Goal: Find specific page/section: Find specific page/section

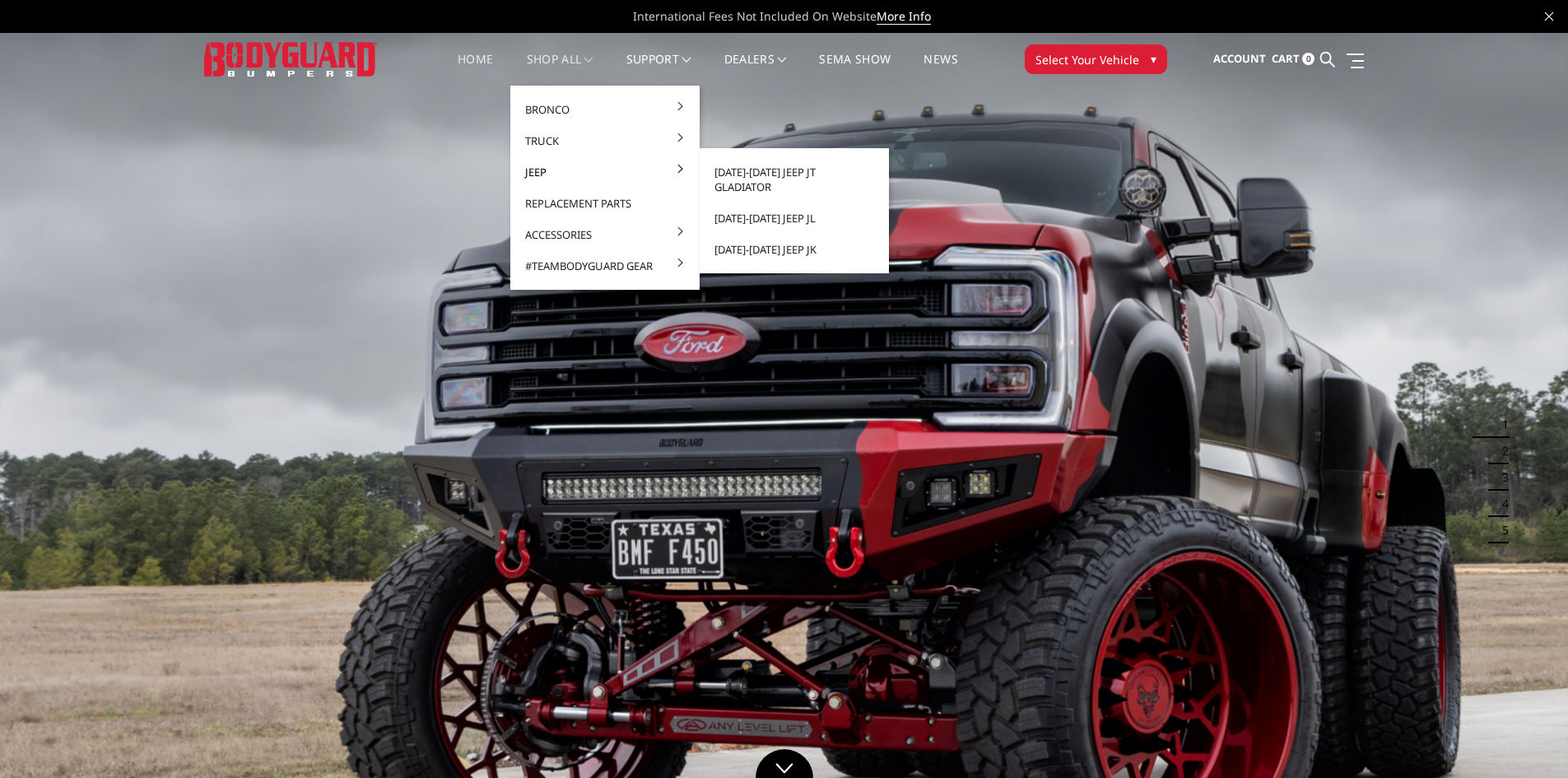
click at [567, 169] on link "Jeep" at bounding box center [605, 172] width 176 height 31
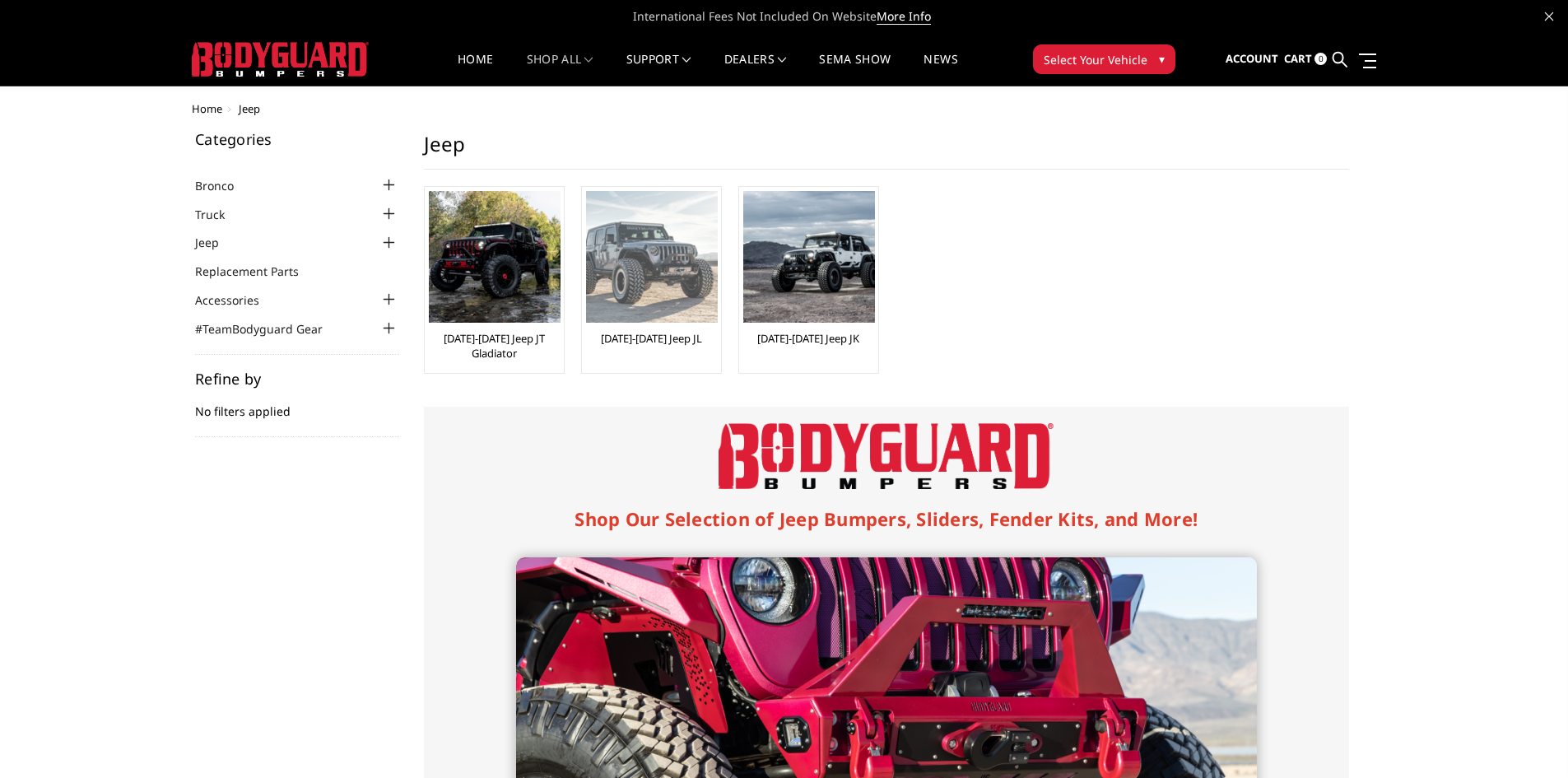
click at [678, 312] on img at bounding box center [652, 256] width 132 height 132
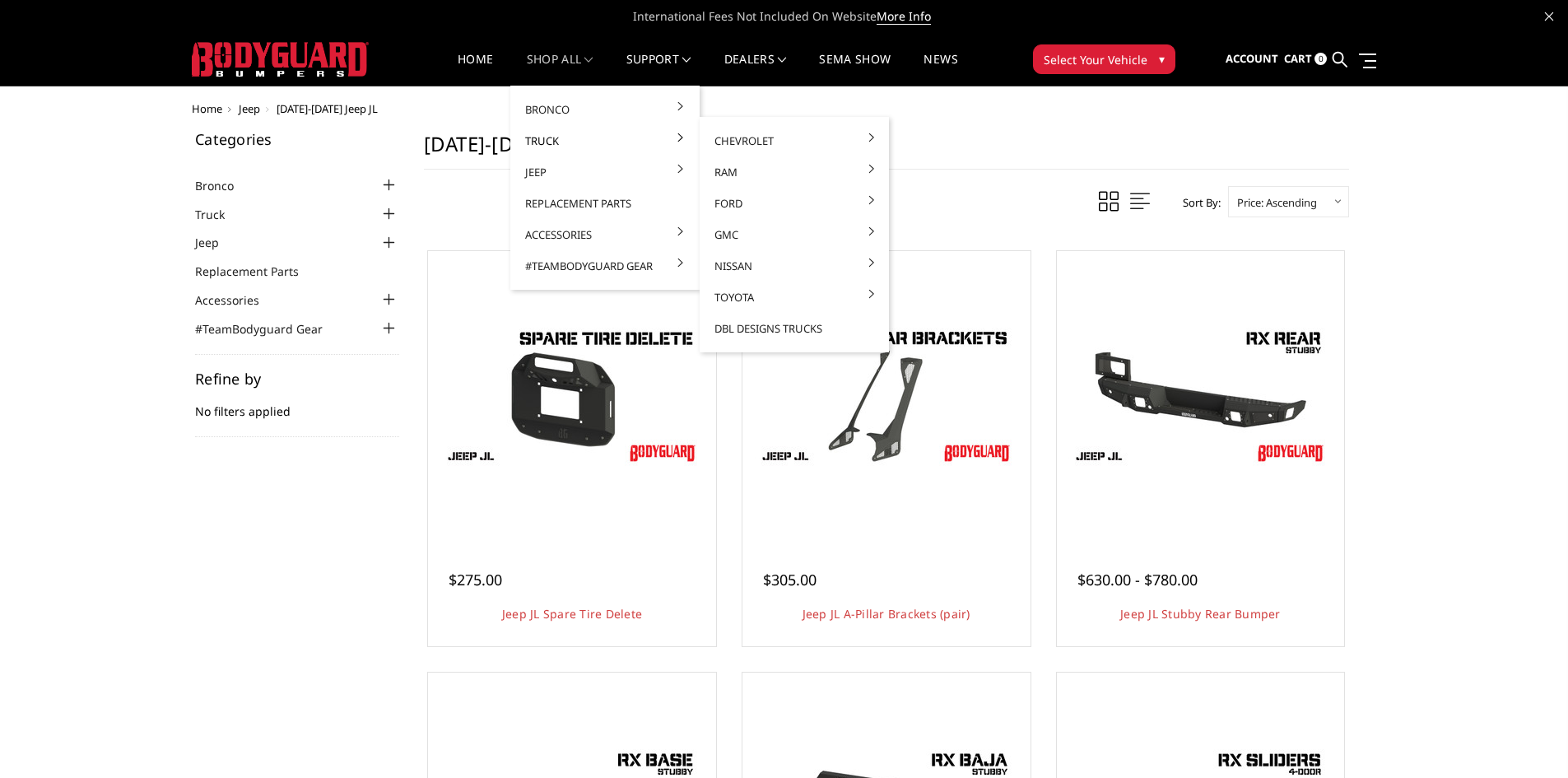
click at [537, 139] on link "Truck" at bounding box center [605, 140] width 176 height 31
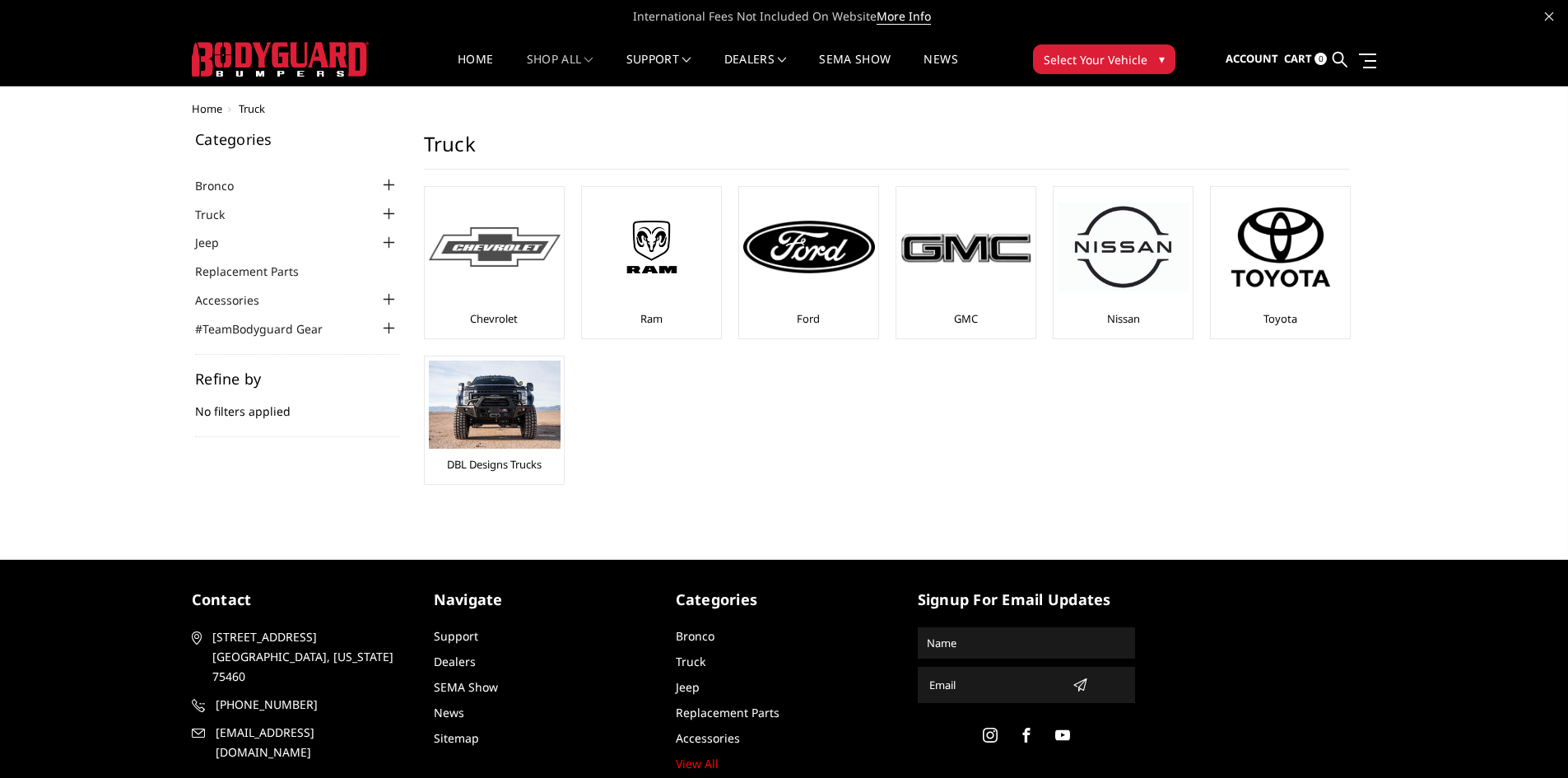
click at [493, 283] on div at bounding box center [494, 247] width 132 height 112
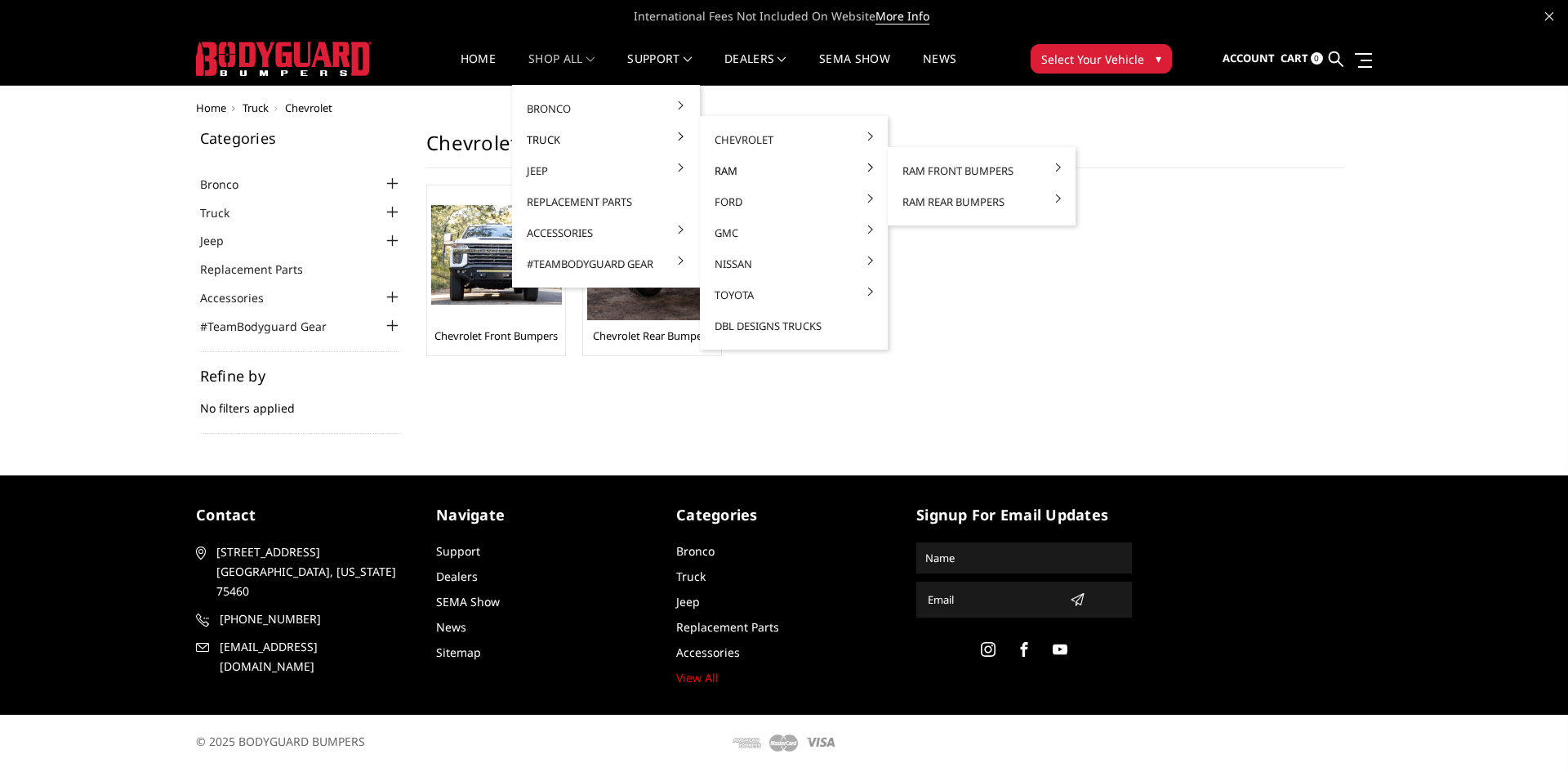
click at [733, 174] on link "Ram" at bounding box center [794, 171] width 175 height 31
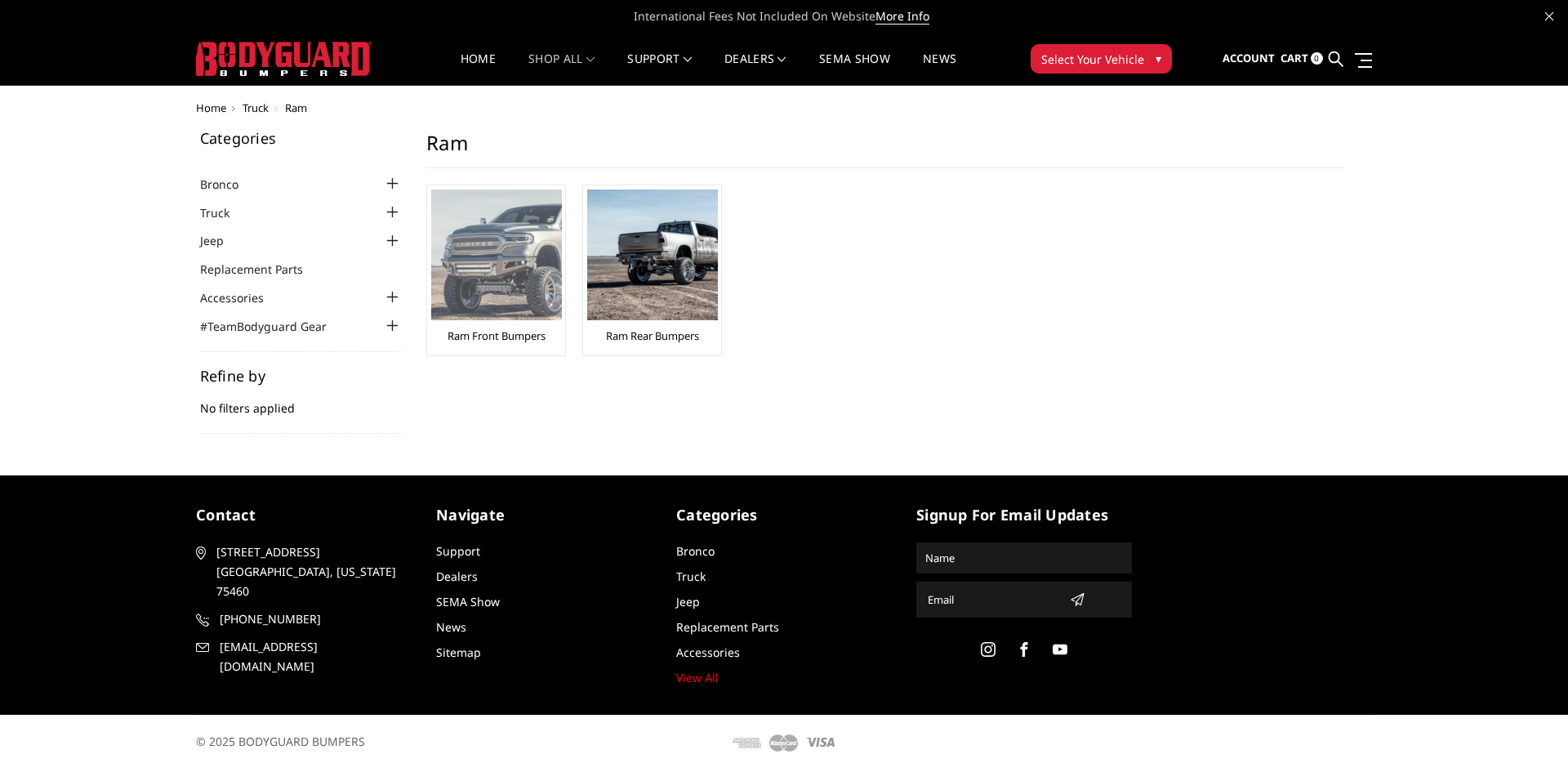
click at [512, 277] on img at bounding box center [496, 254] width 131 height 131
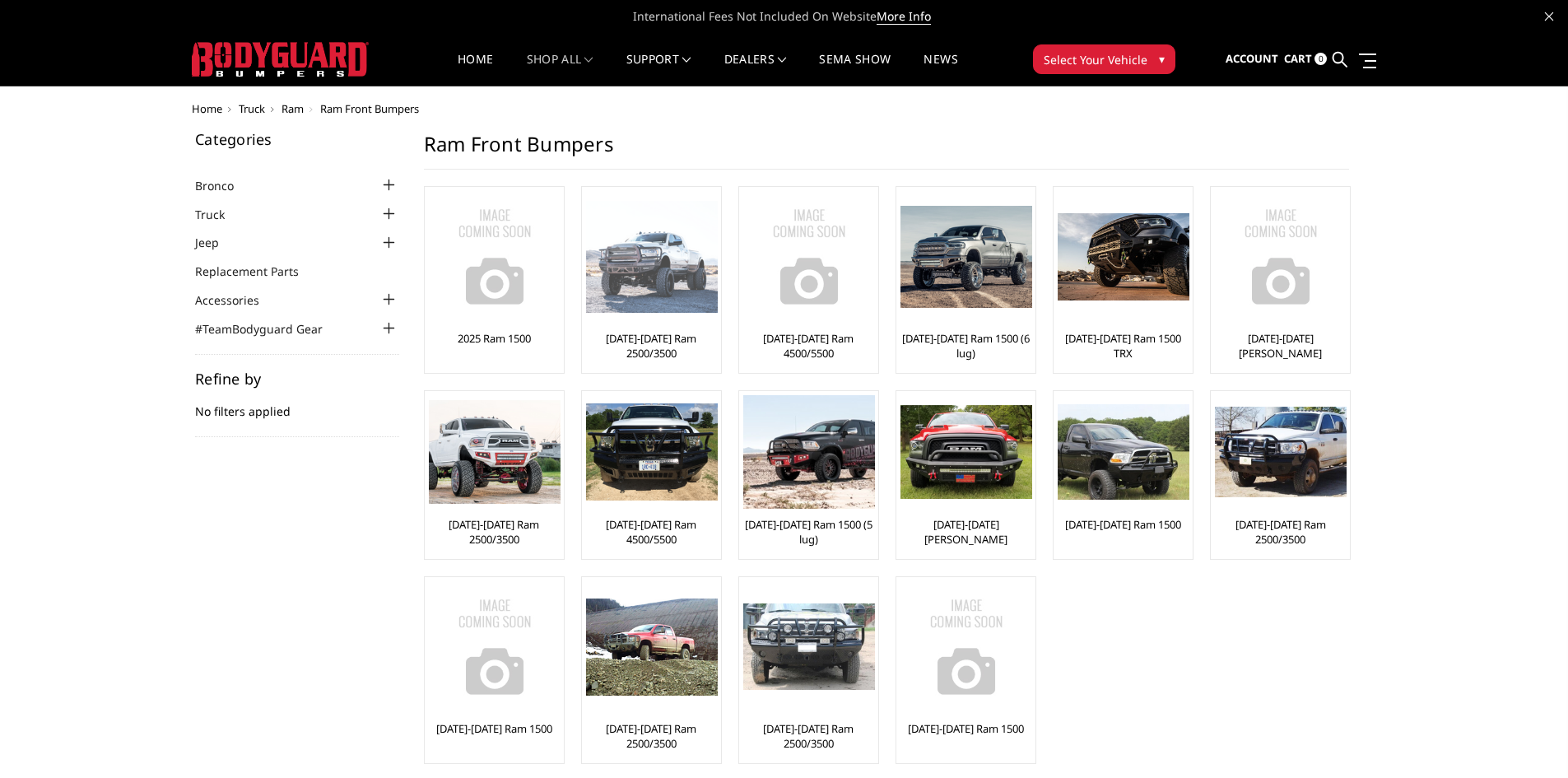
click at [673, 333] on link "[DATE]-[DATE] Ram 2500/3500" at bounding box center [651, 345] width 131 height 30
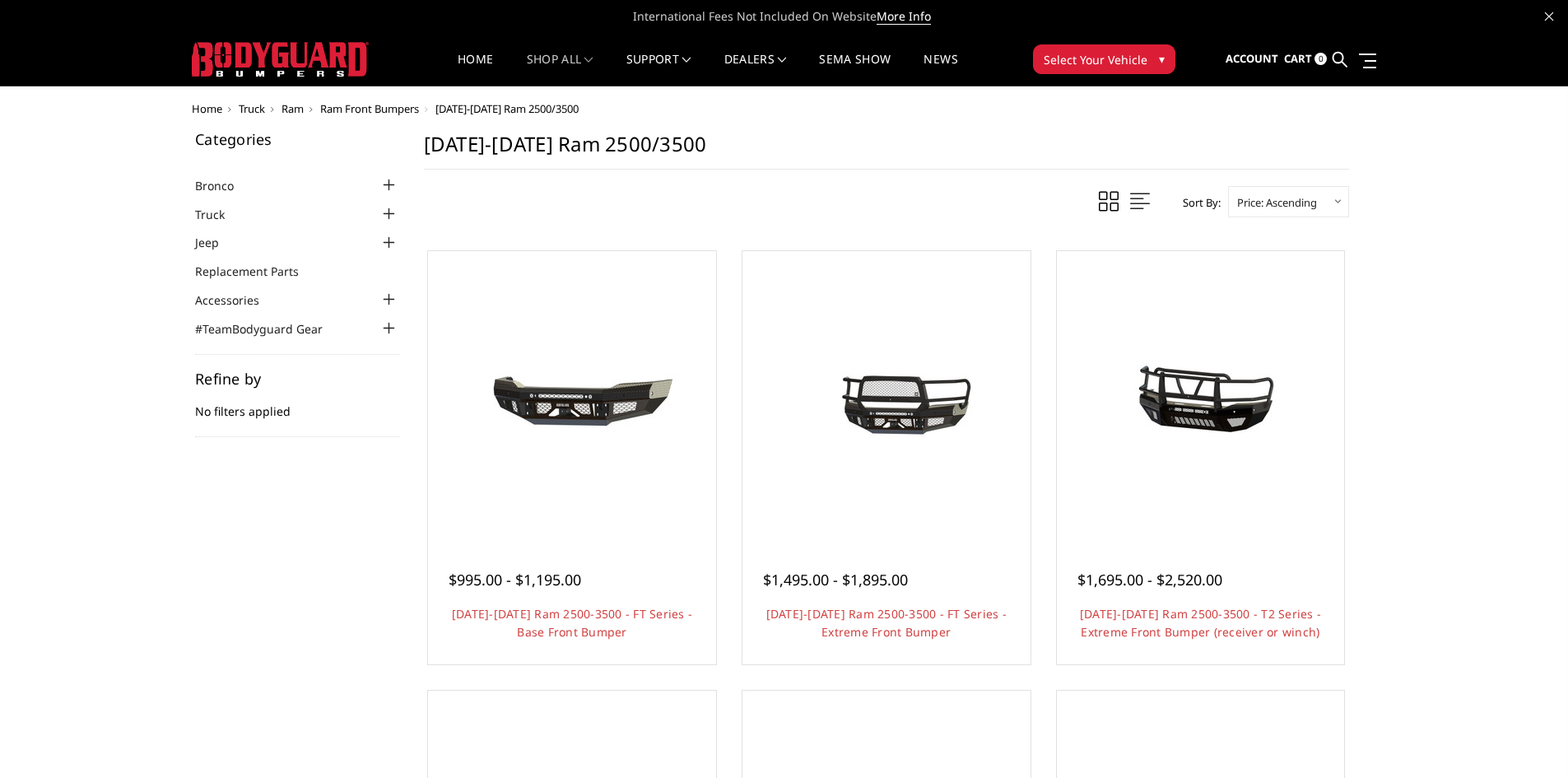
click at [805, 157] on h1 "[DATE]-[DATE] Ram 2500/3500" at bounding box center [886, 150] width 925 height 38
click at [209, 103] on span "Home" at bounding box center [206, 108] width 30 height 15
